Goal: Task Accomplishment & Management: Manage account settings

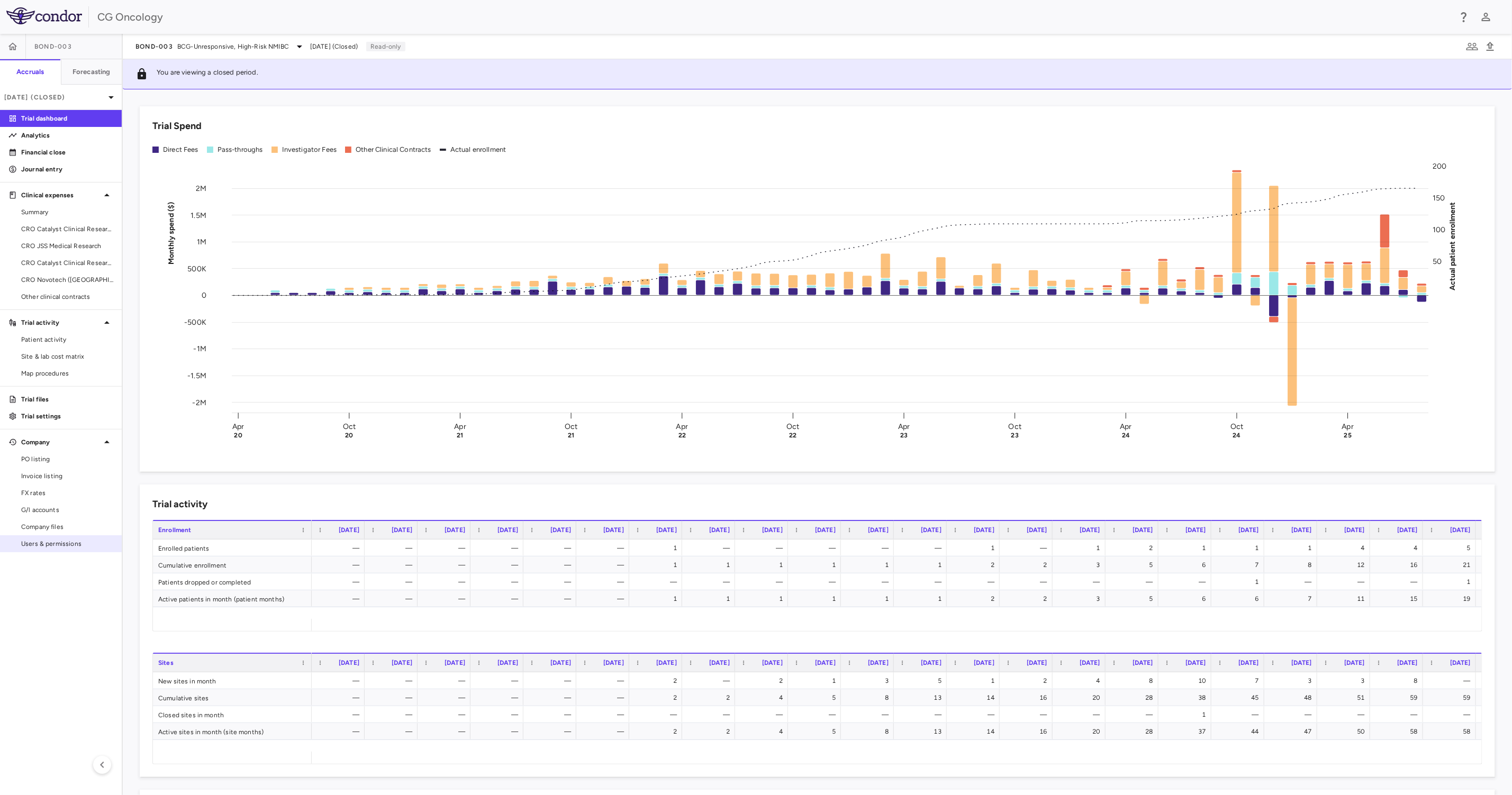
click at [47, 500] on span "Users & permissions" at bounding box center [68, 544] width 92 height 9
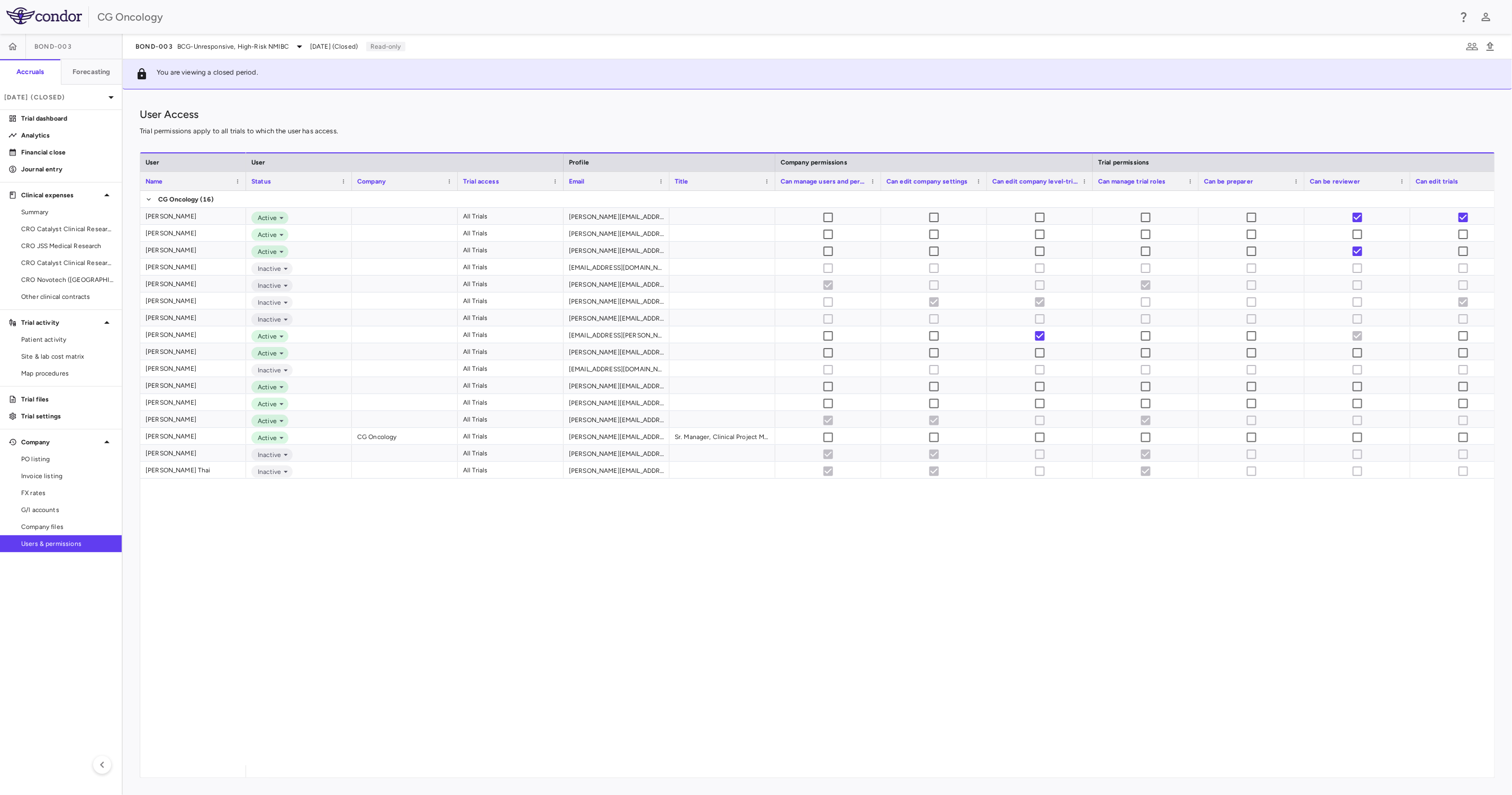
click at [732, 500] on div "Active All Trials [PERSON_NAME][EMAIL_ADDRESS][PERSON_NAME][DOMAIN_NAME] Active…" at bounding box center [870, 478] width 1249 height 575
click at [21, 45] on button "button" at bounding box center [12, 46] width 25 height 25
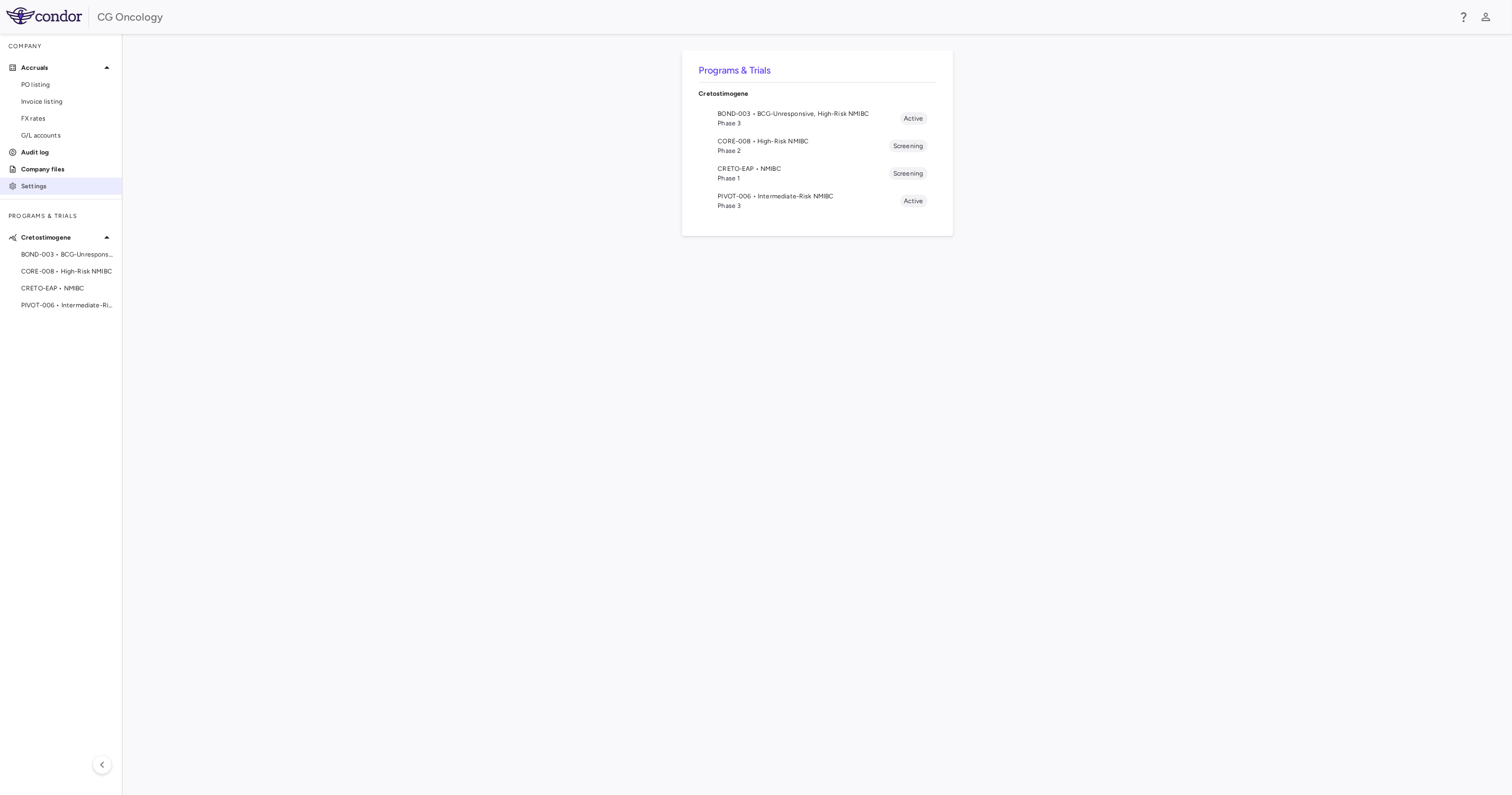
click at [55, 186] on p "Settings" at bounding box center [68, 186] width 92 height 9
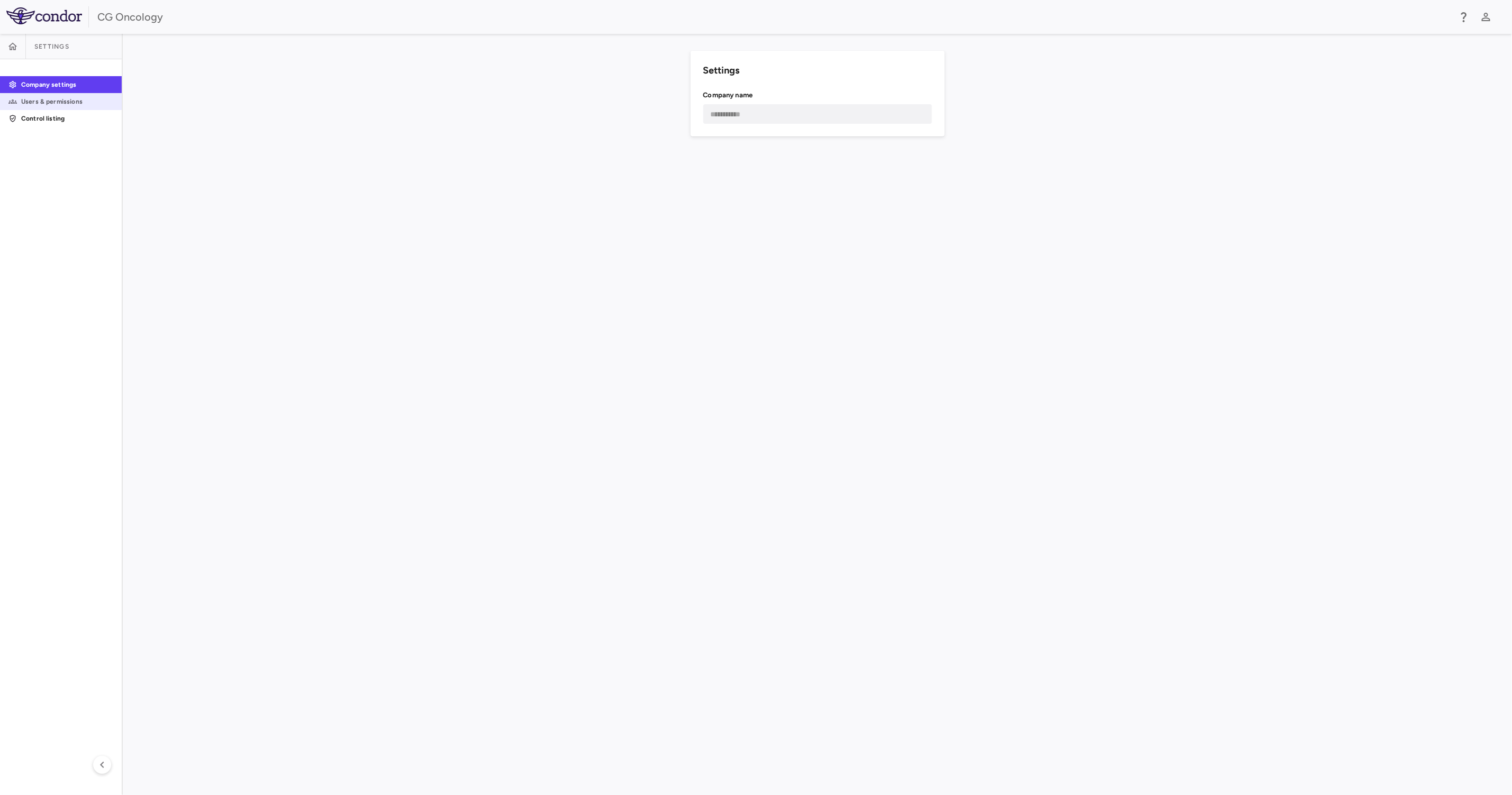
click at [83, 95] on link "Users & permissions" at bounding box center [61, 101] width 122 height 16
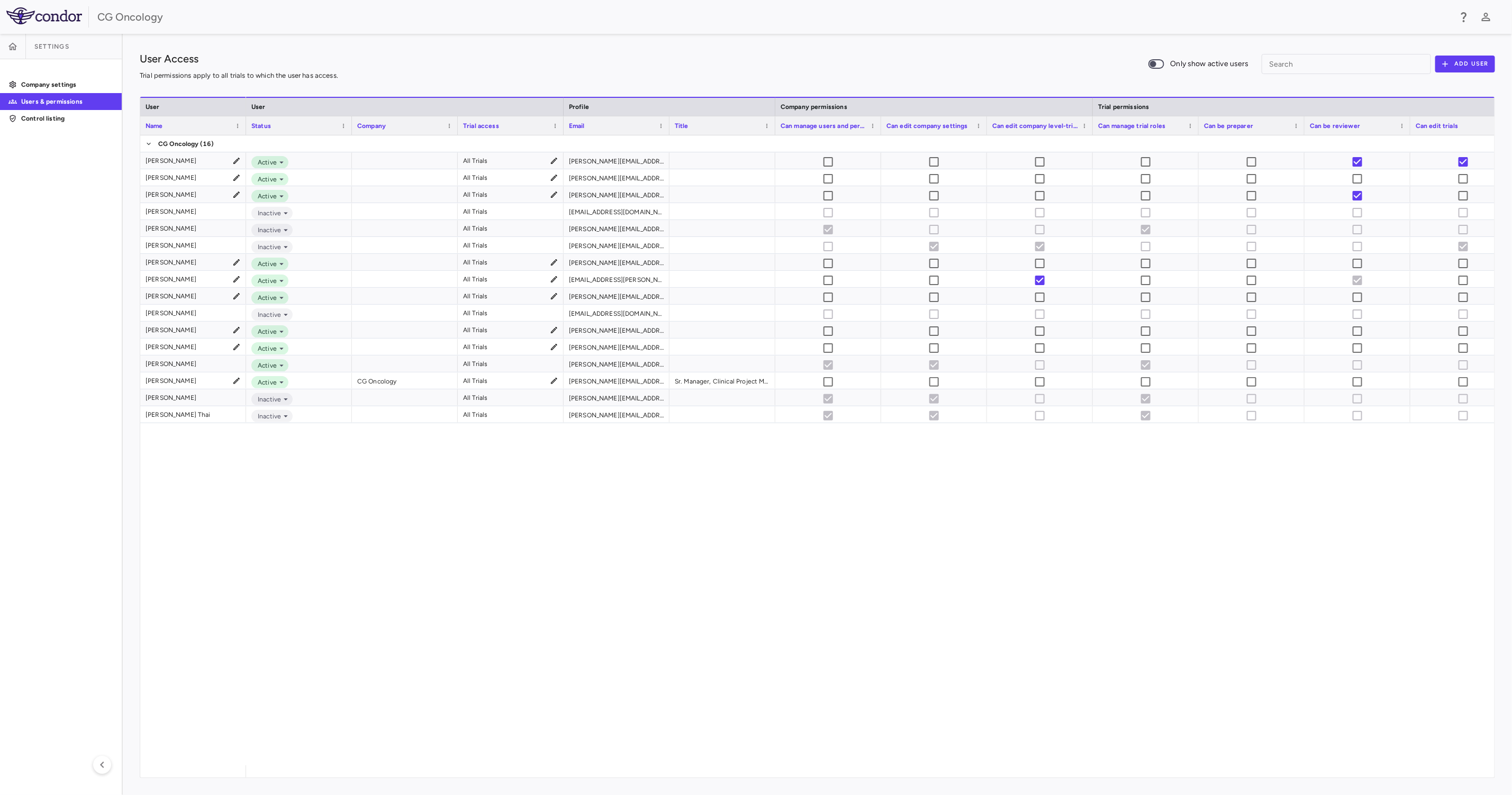
click at [499, 500] on div "Active All Trials [PERSON_NAME][EMAIL_ADDRESS][PERSON_NAME][DOMAIN_NAME] Active…" at bounding box center [870, 450] width 1249 height 630
click at [542, 500] on div "Active All Trials [PERSON_NAME][EMAIL_ADDRESS][PERSON_NAME][DOMAIN_NAME] Active…" at bounding box center [870, 450] width 1249 height 630
click at [49, 117] on p "Control listing" at bounding box center [68, 118] width 92 height 9
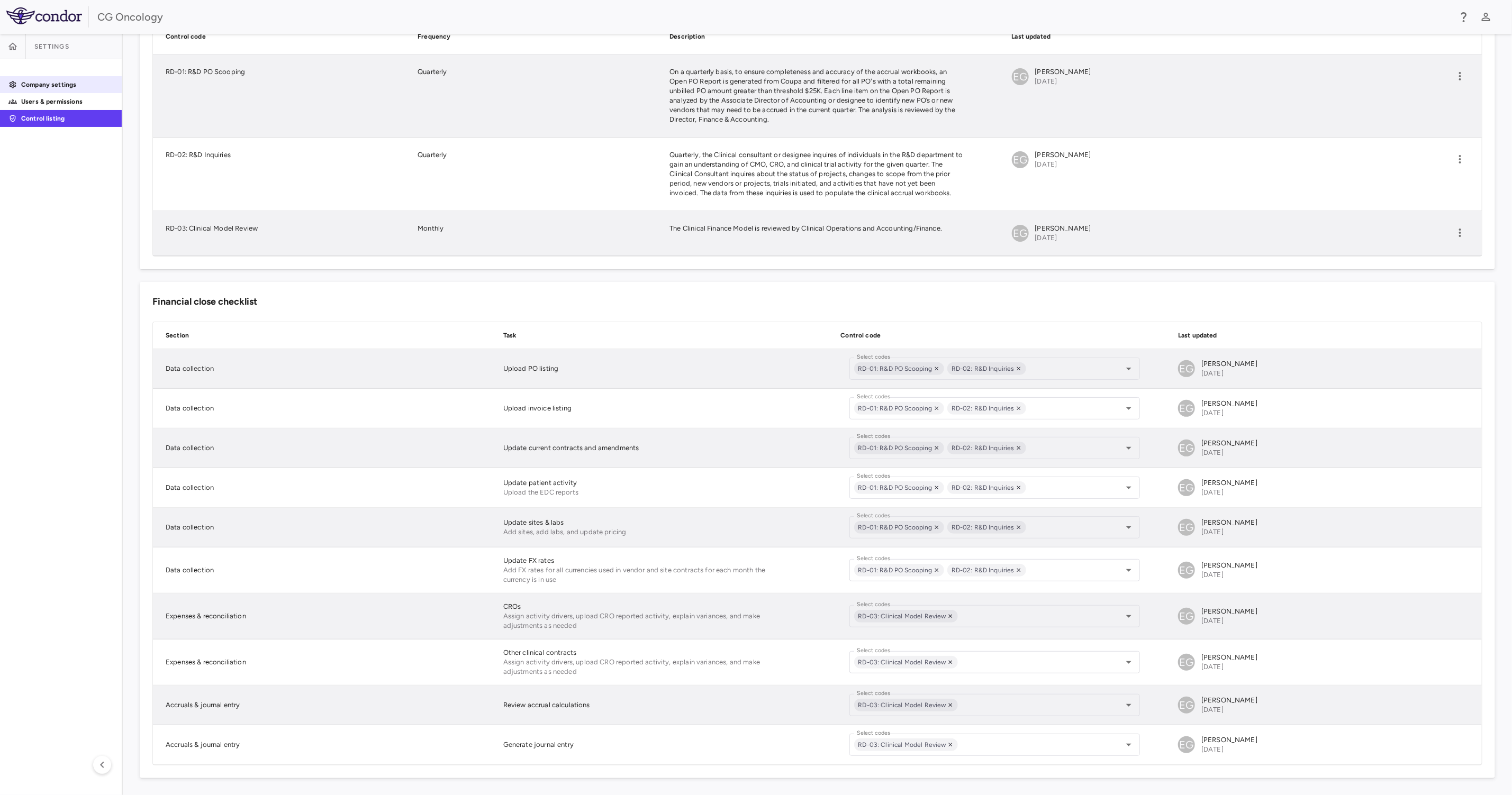
click at [46, 86] on p "Company settings" at bounding box center [68, 84] width 92 height 9
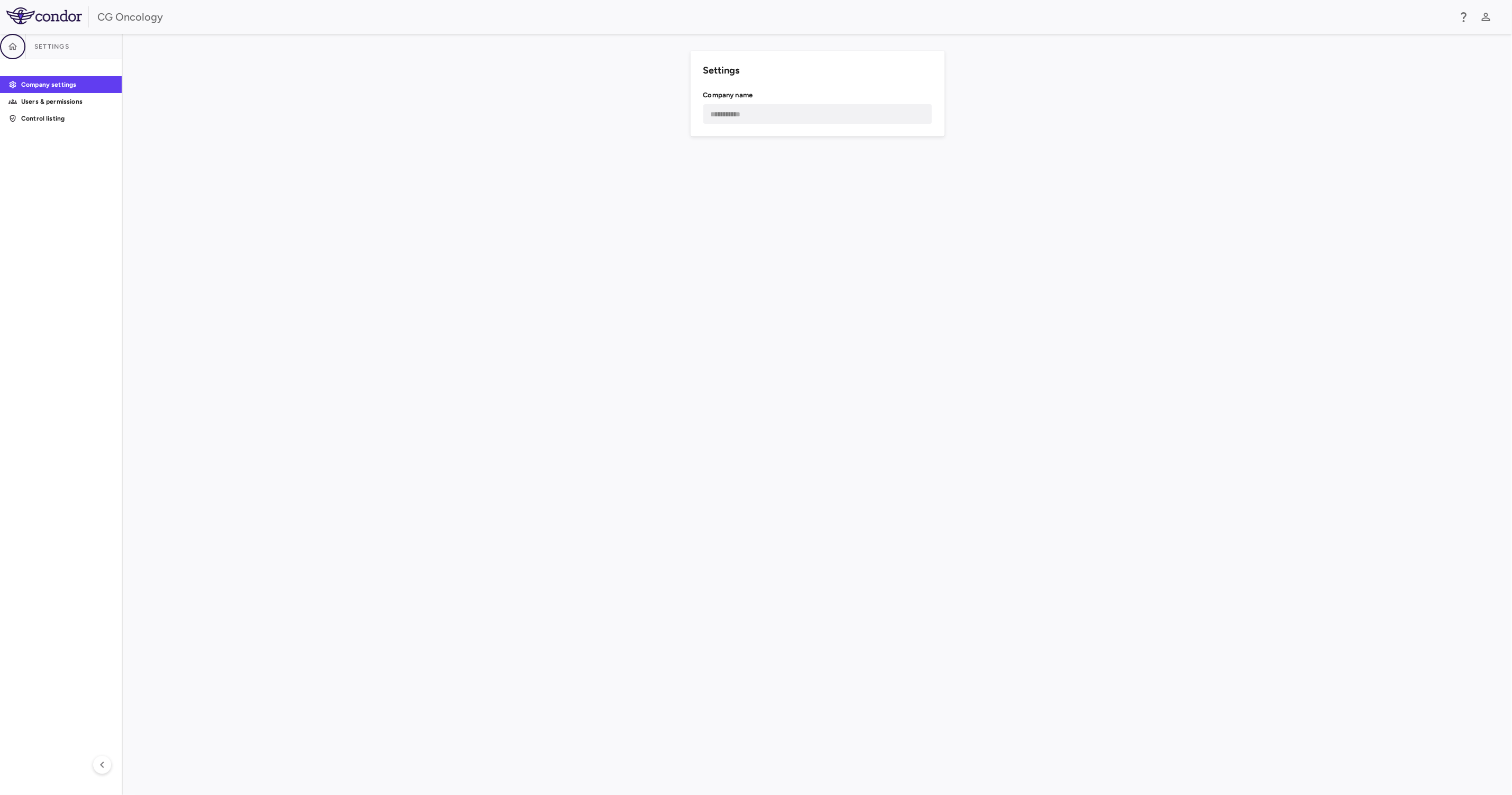
click at [16, 41] on icon "button" at bounding box center [13, 47] width 11 height 11
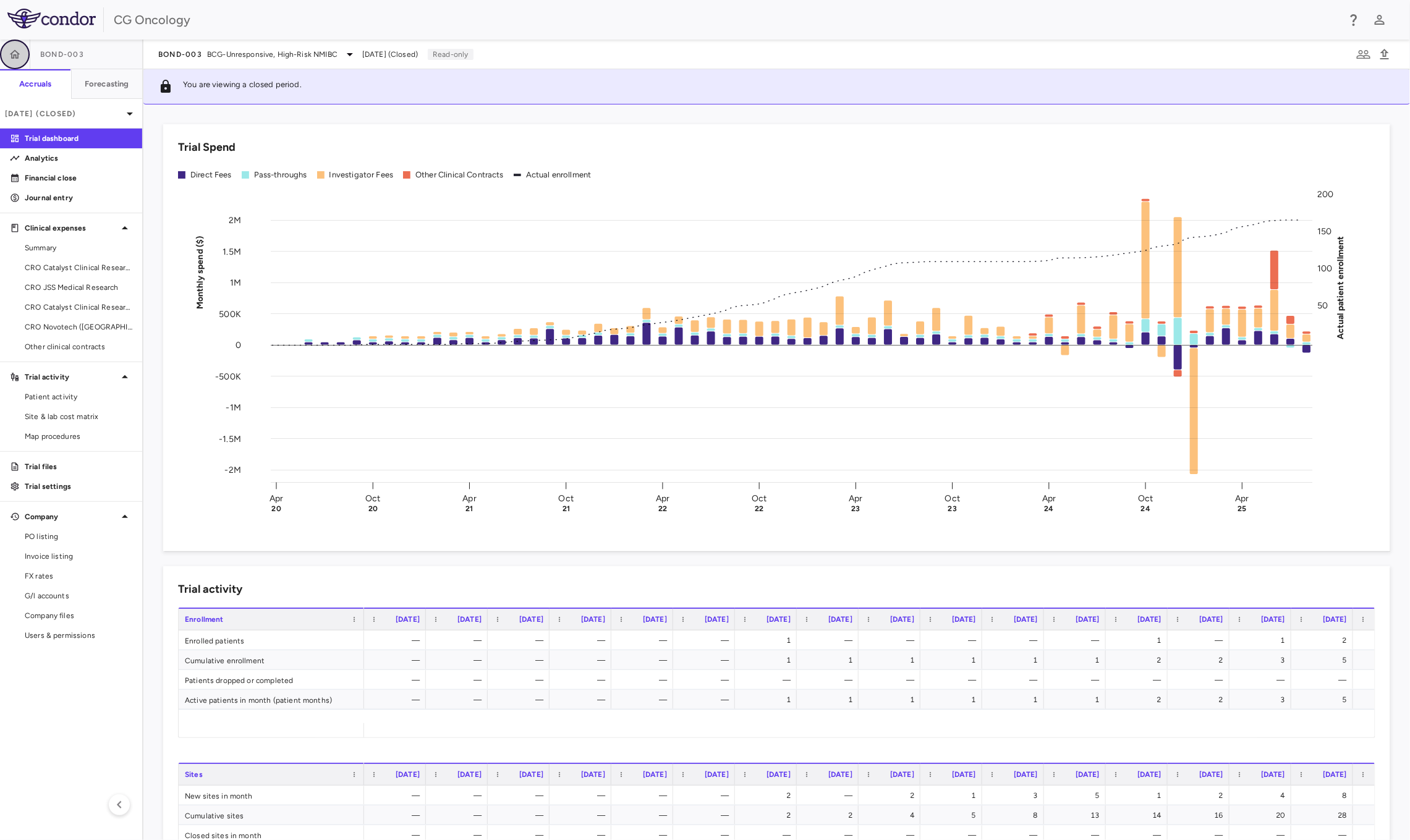
click at [11, 52] on icon "button" at bounding box center [15, 55] width 13 height 13
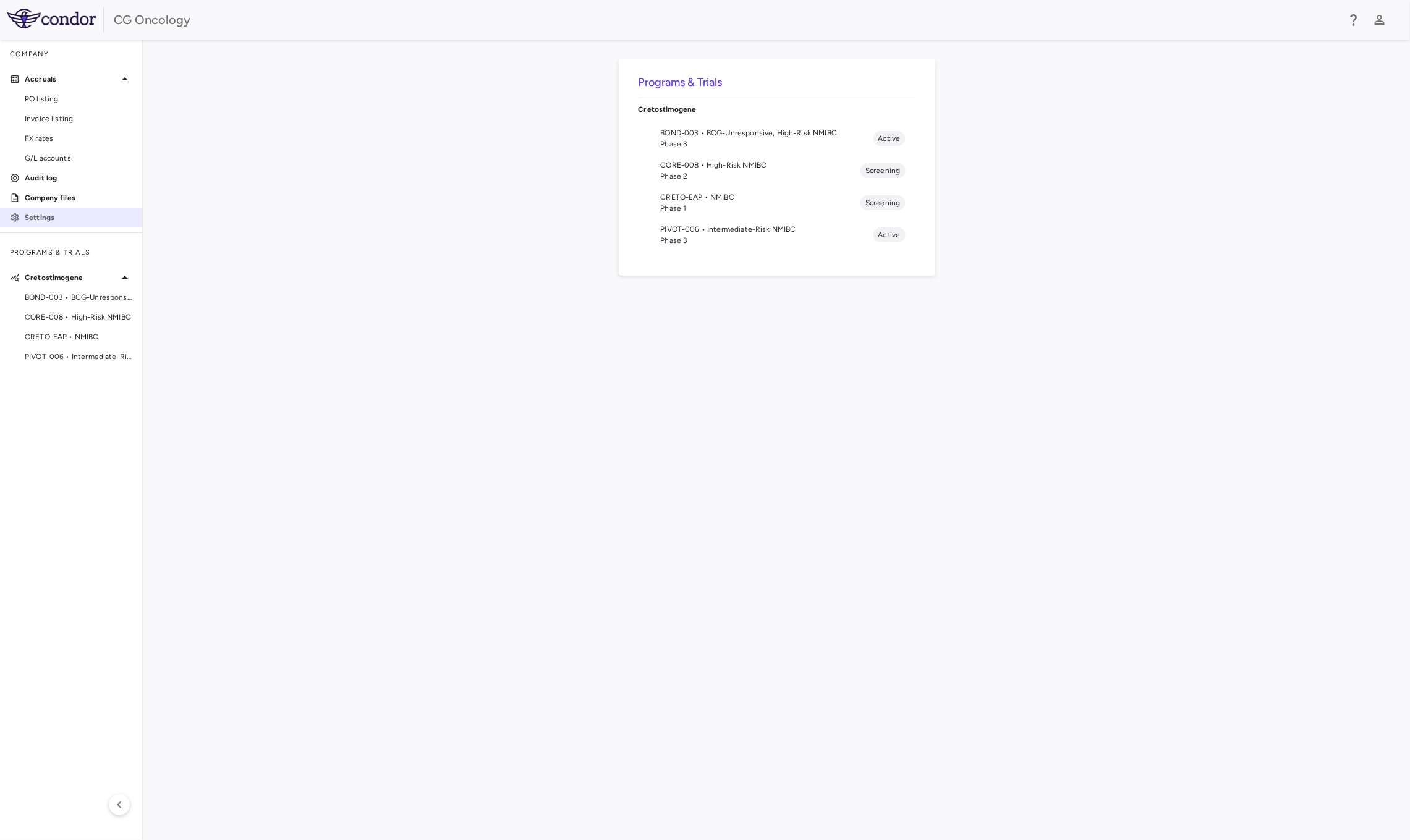
click at [45, 221] on p "Settings" at bounding box center [79, 218] width 108 height 11
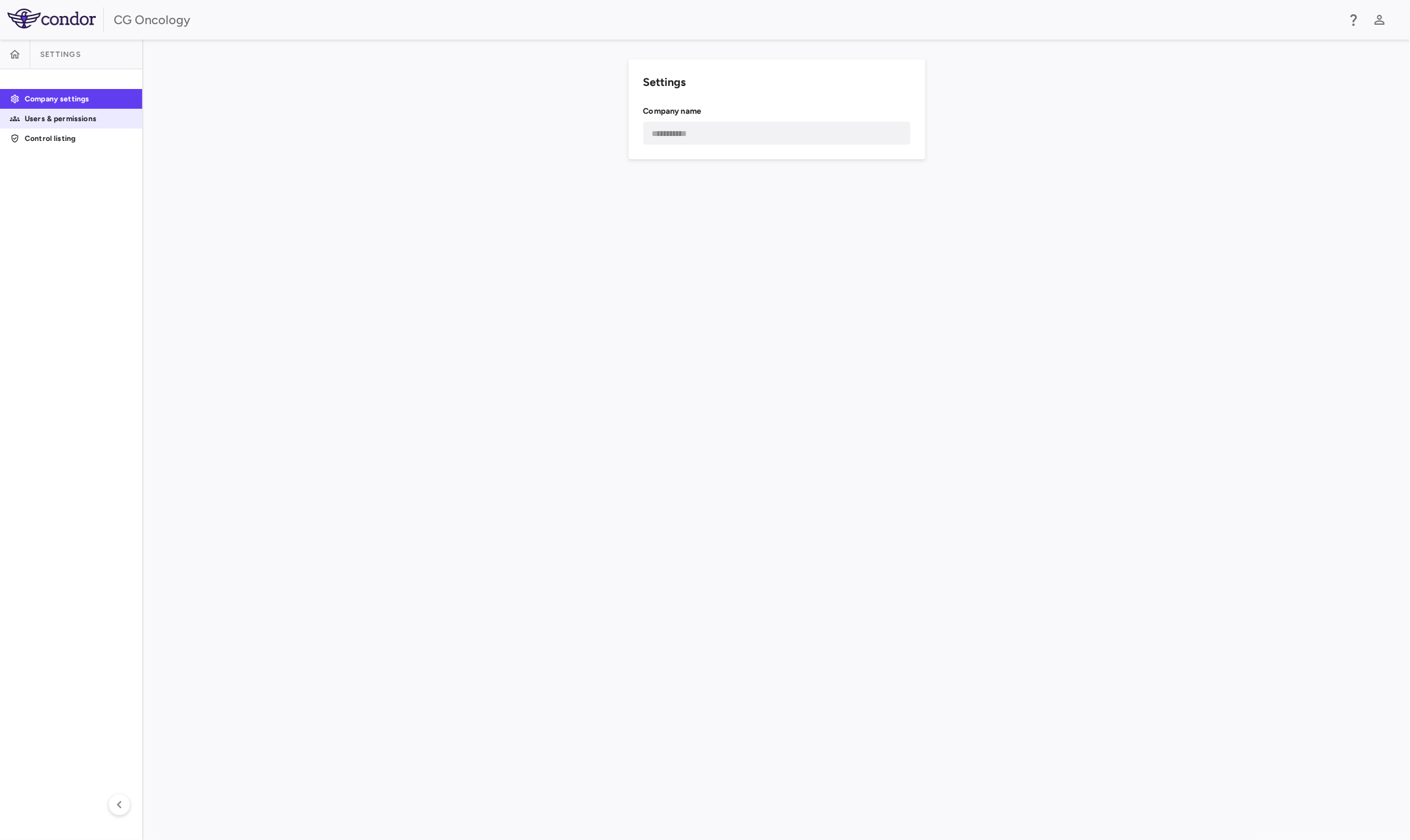
click at [74, 116] on p "Users & permissions" at bounding box center [79, 118] width 108 height 11
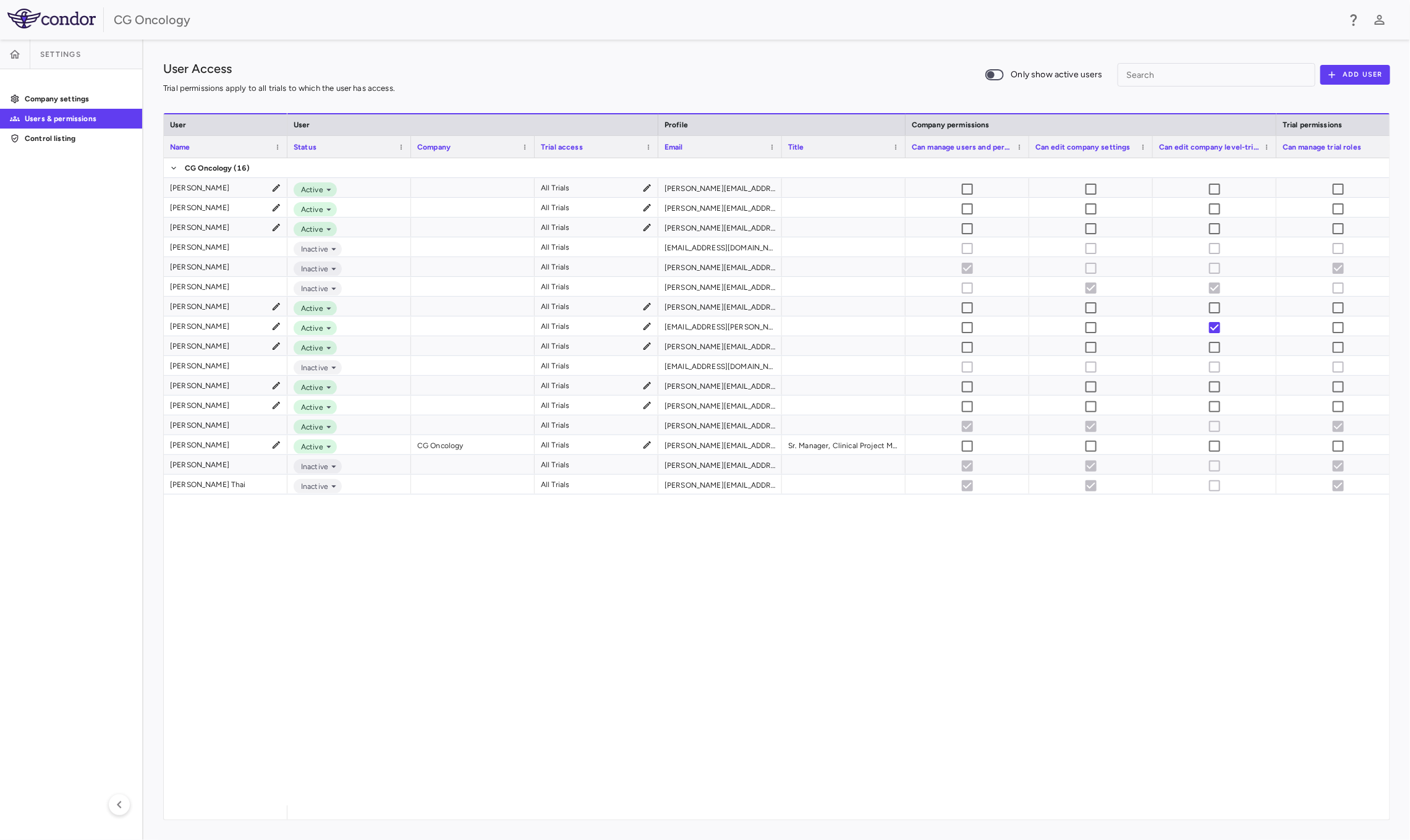
click at [1029, 730] on div "All Trials amy.steele@cgoncology.com Active All Trials angelica.craighead@cgonc…" at bounding box center [838, 482] width 1102 height 647
click at [76, 134] on p "Control listing" at bounding box center [79, 138] width 108 height 11
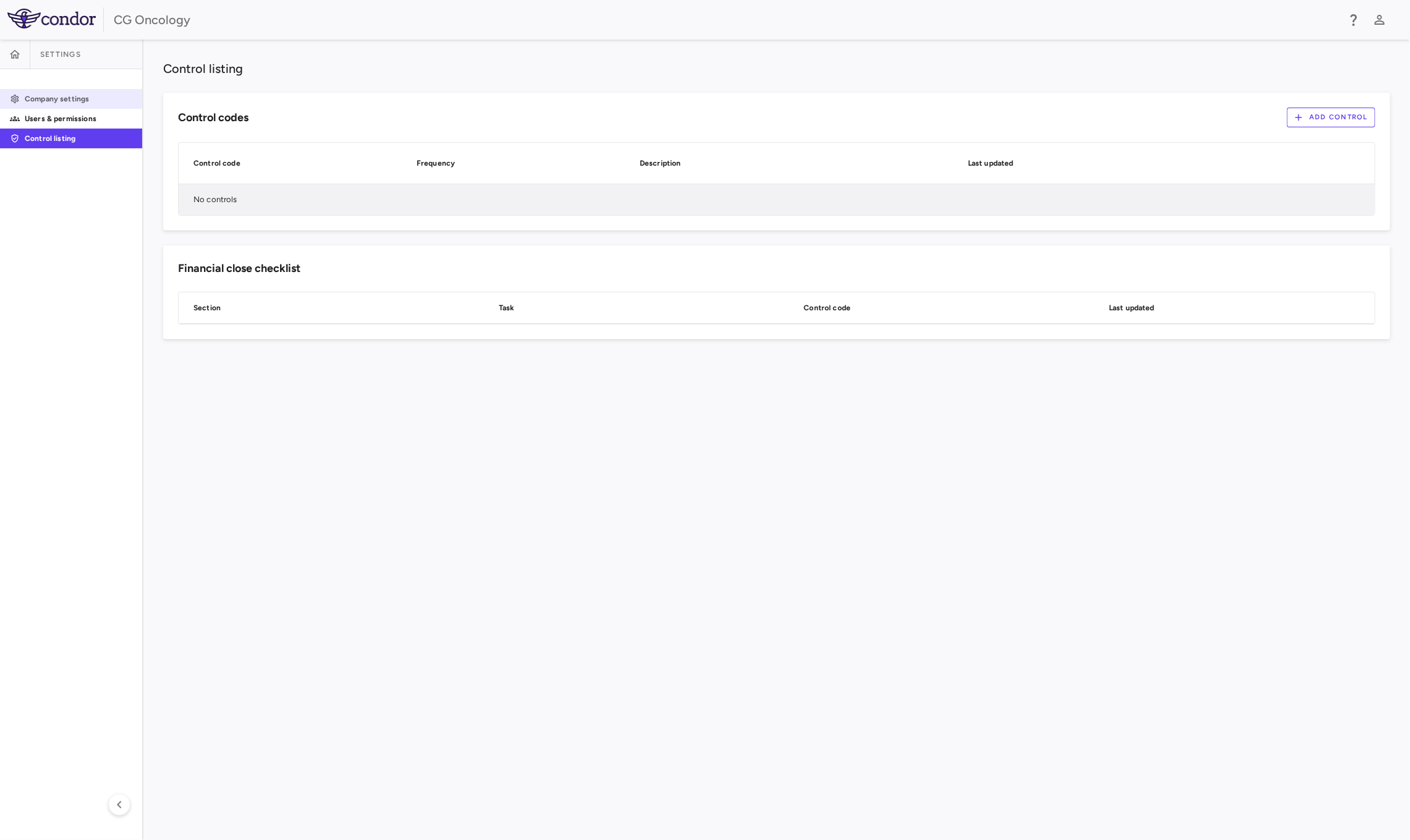
click at [73, 97] on p "Company settings" at bounding box center [79, 99] width 108 height 11
